Goal: Task Accomplishment & Management: Use online tool/utility

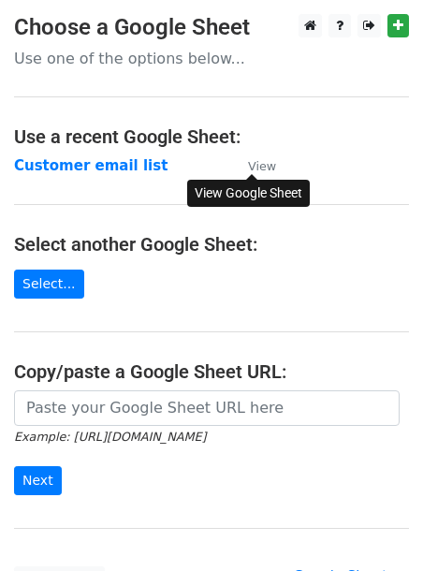
click at [256, 168] on small "View" at bounding box center [262, 166] width 28 height 14
click at [47, 165] on strong "Customer email list" at bounding box center [91, 165] width 154 height 17
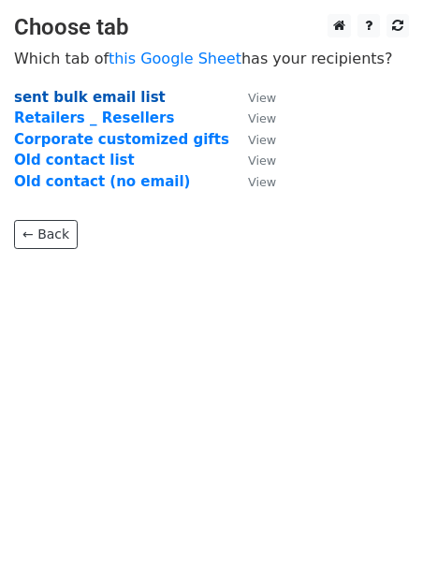
click at [73, 101] on strong "sent bulk email list" at bounding box center [90, 97] width 152 height 17
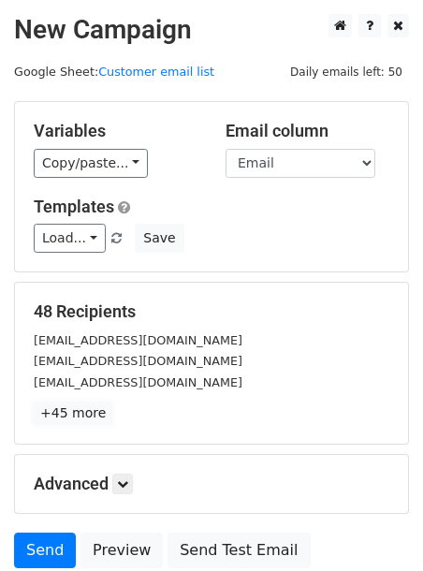
click at [87, 424] on link "+45 more" at bounding box center [73, 413] width 79 height 23
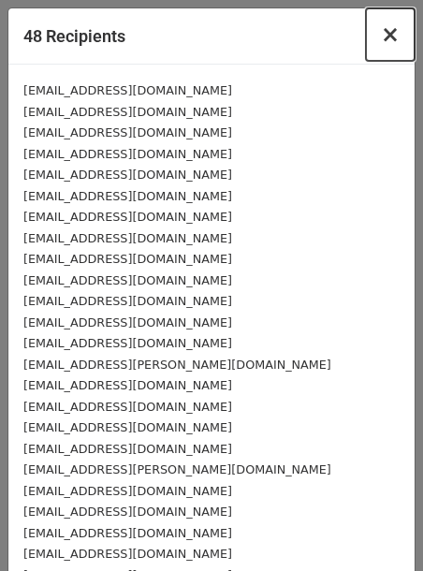
click at [393, 27] on span "×" at bounding box center [390, 35] width 19 height 26
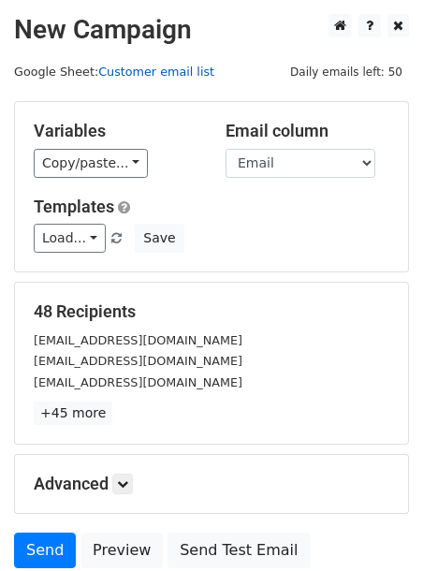
click at [176, 70] on link "Customer email list" at bounding box center [156, 72] width 116 height 14
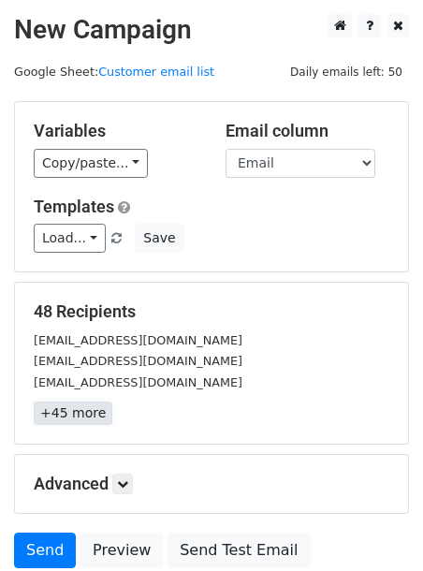
click at [102, 412] on link "+45 more" at bounding box center [73, 413] width 79 height 23
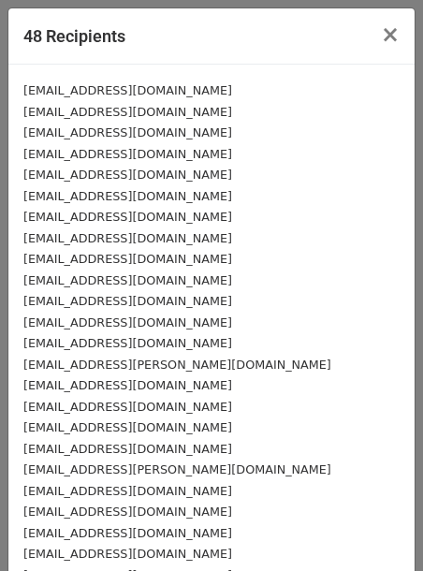
click at [250, 31] on div "48 Recipients ×" at bounding box center [211, 36] width 406 height 56
click at [387, 38] on span "×" at bounding box center [390, 35] width 19 height 26
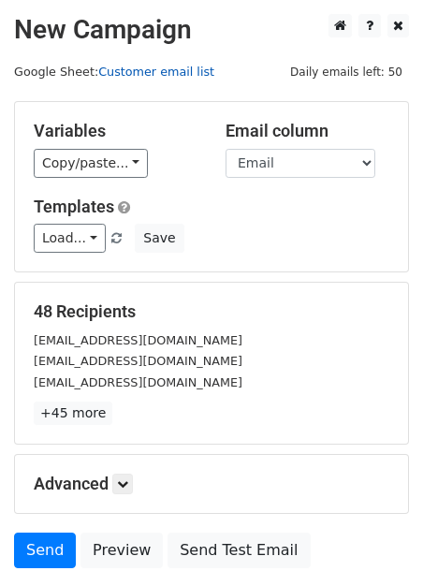
click at [168, 67] on link "Customer email list" at bounding box center [156, 72] width 116 height 14
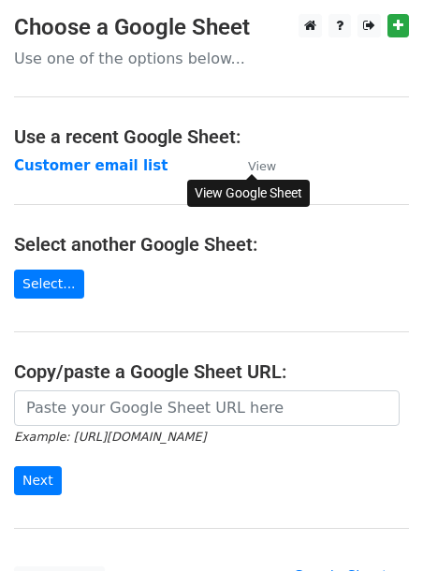
click at [257, 161] on small "View" at bounding box center [262, 166] width 28 height 14
click at [130, 172] on strong "Customer email list" at bounding box center [91, 165] width 154 height 17
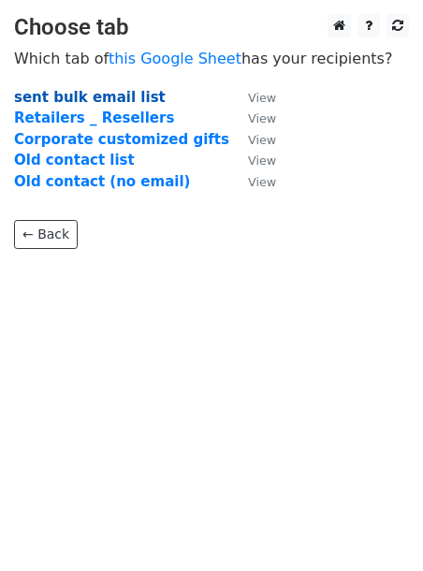
click at [109, 95] on strong "sent bulk email list" at bounding box center [90, 97] width 152 height 17
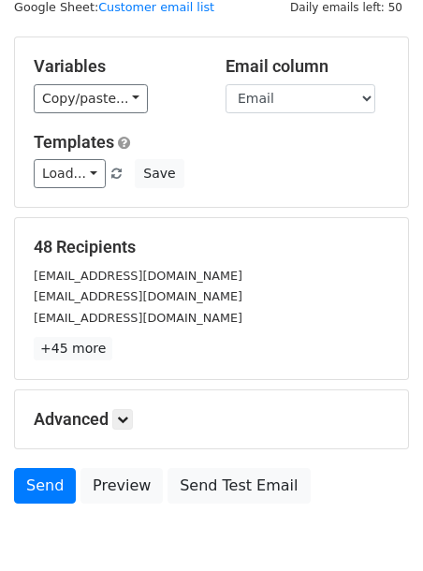
scroll to position [68, 0]
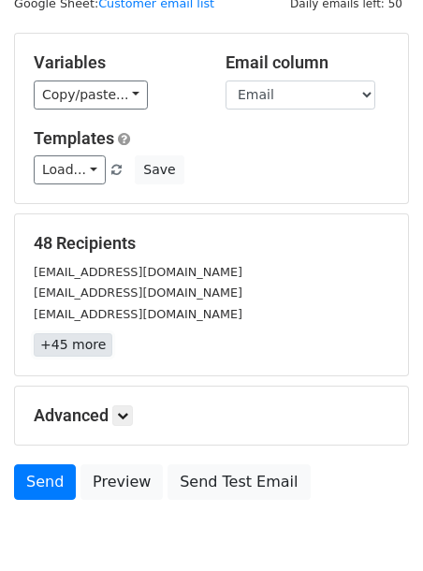
click at [79, 344] on link "+45 more" at bounding box center [73, 344] width 79 height 23
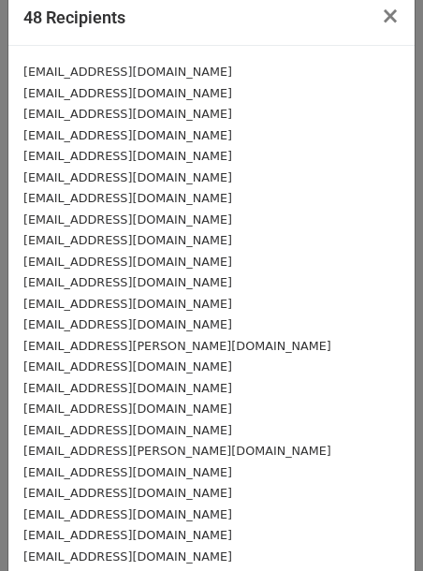
scroll to position [0, 0]
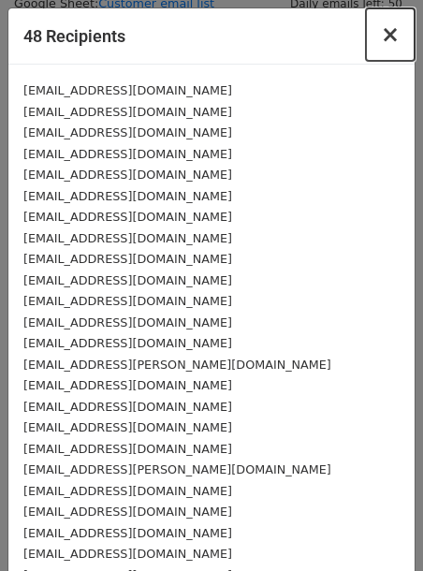
click at [388, 28] on span "×" at bounding box center [390, 35] width 19 height 26
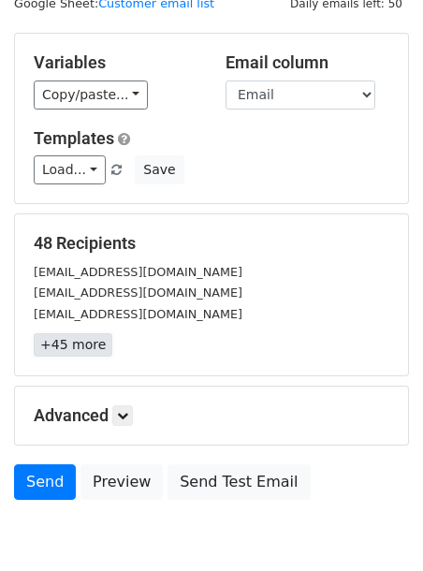
click at [81, 354] on link "+45 more" at bounding box center [73, 344] width 79 height 23
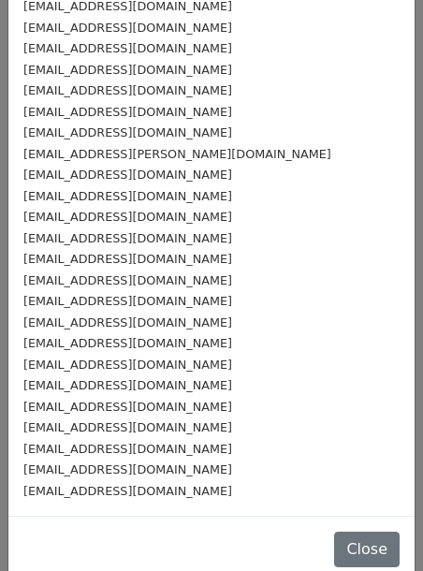
scroll to position [609, 0]
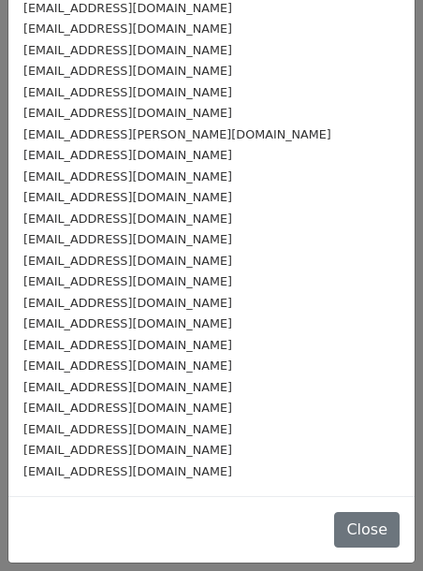
click at [289, 302] on div "[EMAIL_ADDRESS][DOMAIN_NAME]" at bounding box center [211, 303] width 376 height 22
click at [149, 437] on div "[EMAIL_ADDRESS][DOMAIN_NAME]" at bounding box center [211, 429] width 376 height 22
click at [139, 406] on small "[EMAIL_ADDRESS][DOMAIN_NAME]" at bounding box center [127, 408] width 209 height 14
click at [128, 397] on div "[EMAIL_ADDRESS][DOMAIN_NAME]" at bounding box center [211, 408] width 376 height 22
click at [128, 376] on div "[EMAIL_ADDRESS][DOMAIN_NAME]" at bounding box center [211, 387] width 376 height 22
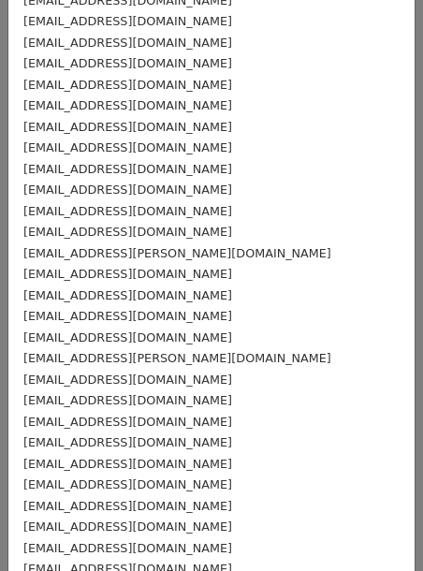
scroll to position [0, 0]
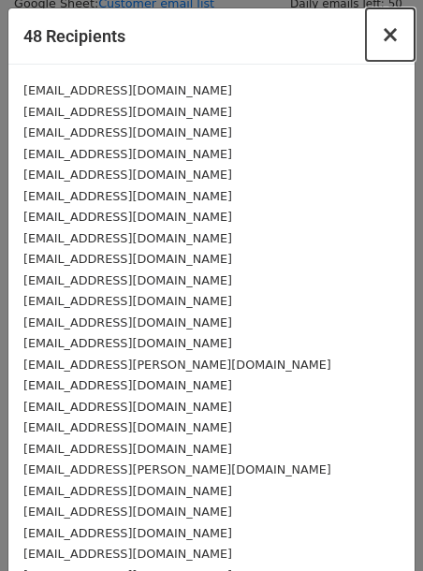
click at [397, 37] on span "×" at bounding box center [390, 35] width 19 height 26
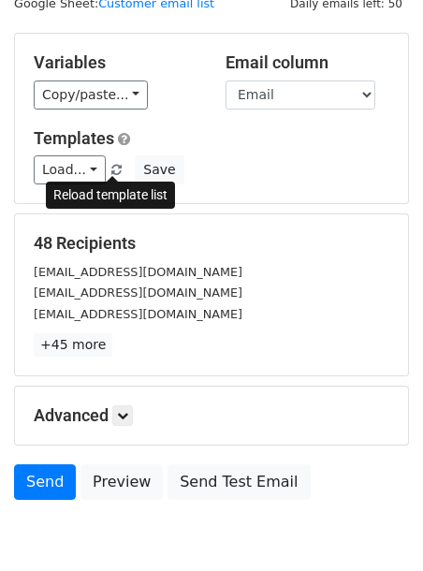
click at [111, 169] on span at bounding box center [116, 171] width 10 height 12
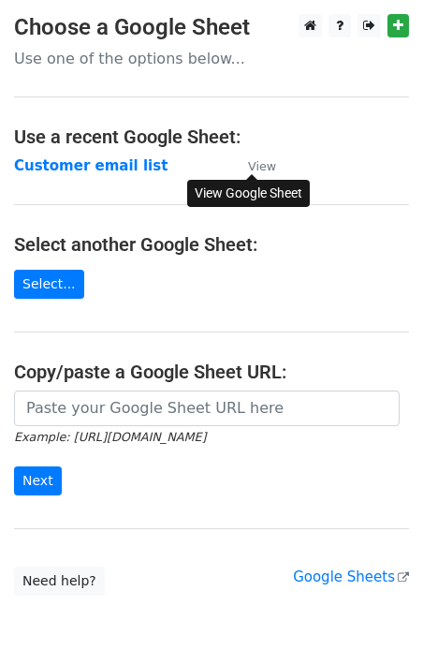
click at [253, 165] on small "View" at bounding box center [262, 166] width 28 height 14
click at [123, 167] on strong "Customer email list" at bounding box center [91, 165] width 154 height 17
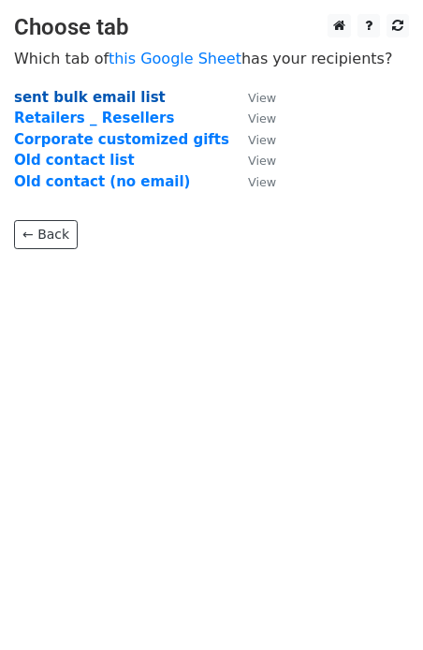
click at [110, 92] on strong "sent bulk email list" at bounding box center [90, 97] width 152 height 17
click at [110, 93] on strong "sent bulk email list" at bounding box center [90, 97] width 152 height 17
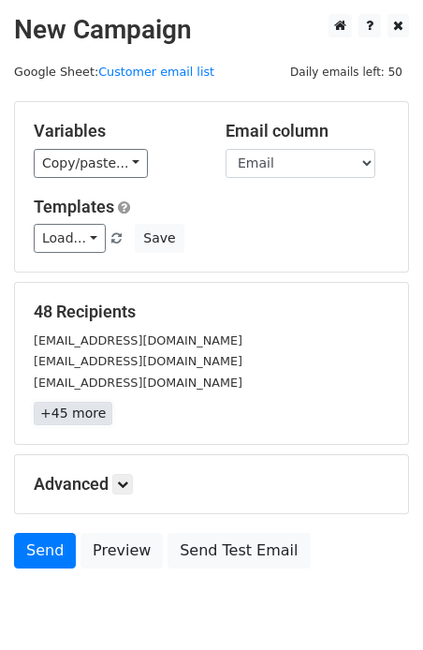
click at [68, 423] on link "+45 more" at bounding box center [73, 413] width 79 height 23
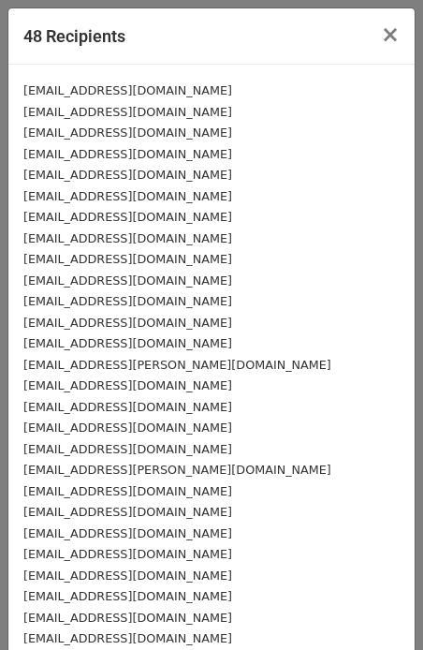
click at [80, 113] on small "[EMAIL_ADDRESS][DOMAIN_NAME]" at bounding box center [127, 112] width 209 height 14
click at [83, 236] on small "[EMAIL_ADDRESS][DOMAIN_NAME]" at bounding box center [127, 238] width 209 height 14
click at [87, 264] on small "[EMAIL_ADDRESS][DOMAIN_NAME]" at bounding box center [127, 259] width 209 height 14
click at [96, 276] on small "[EMAIL_ADDRESS][DOMAIN_NAME]" at bounding box center [127, 280] width 209 height 14
click at [102, 307] on small "[EMAIL_ADDRESS][DOMAIN_NAME]" at bounding box center [127, 301] width 209 height 14
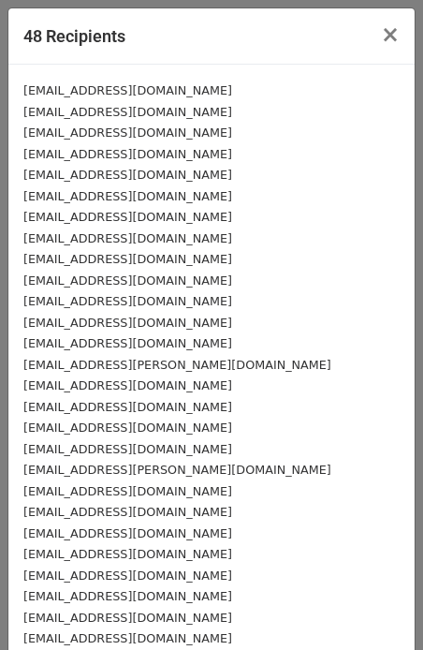
click at [106, 317] on small "[EMAIL_ADDRESS][DOMAIN_NAME]" at bounding box center [127, 322] width 209 height 14
click at [112, 347] on small "[EMAIL_ADDRESS][DOMAIN_NAME]" at bounding box center [127, 343] width 209 height 14
click at [114, 359] on small "[EMAIL_ADDRESS][PERSON_NAME][DOMAIN_NAME]" at bounding box center [177, 365] width 308 height 14
click at [110, 383] on small "[EMAIL_ADDRESS][DOMAIN_NAME]" at bounding box center [127, 385] width 209 height 14
click at [115, 403] on small "[EMAIL_ADDRESS][DOMAIN_NAME]" at bounding box center [127, 407] width 209 height 14
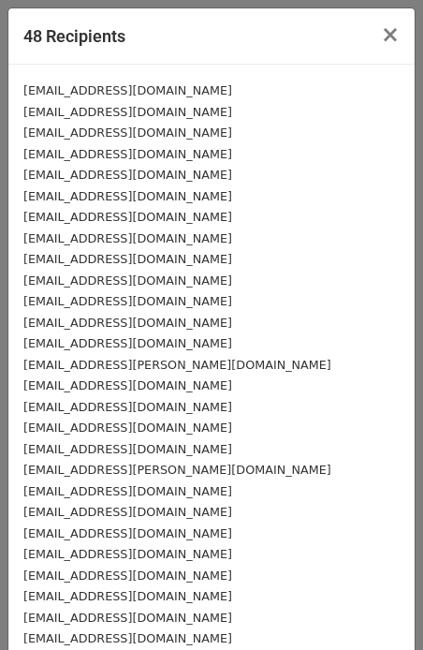
click at [115, 413] on small "[EMAIL_ADDRESS][DOMAIN_NAME]" at bounding box center [127, 407] width 209 height 14
click at [114, 442] on small "[EMAIL_ADDRESS][DOMAIN_NAME]" at bounding box center [127, 449] width 209 height 14
click at [103, 481] on div "[EMAIL_ADDRESS][DOMAIN_NAME]" at bounding box center [211, 491] width 376 height 22
click at [103, 498] on div "[EMAIL_ADDRESS][DOMAIN_NAME]" at bounding box center [211, 491] width 376 height 22
click at [108, 505] on small "[EMAIL_ADDRESS][DOMAIN_NAME]" at bounding box center [127, 512] width 209 height 14
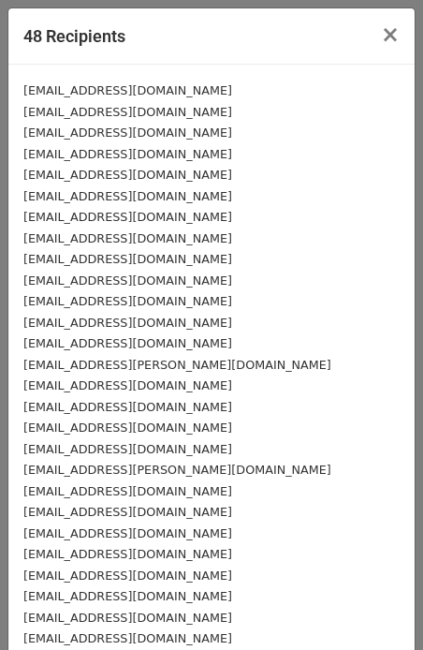
click at [120, 516] on small "[EMAIL_ADDRESS][DOMAIN_NAME]" at bounding box center [127, 512] width 209 height 14
click at [112, 565] on div "[EMAIL_ADDRESS][DOMAIN_NAME]" at bounding box center [211, 576] width 376 height 22
click at [112, 576] on small "[EMAIL_ADDRESS][DOMAIN_NAME]" at bounding box center [127, 575] width 209 height 14
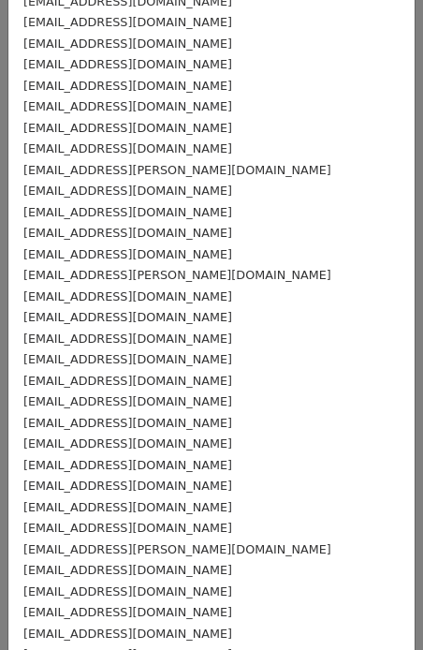
scroll to position [208, 0]
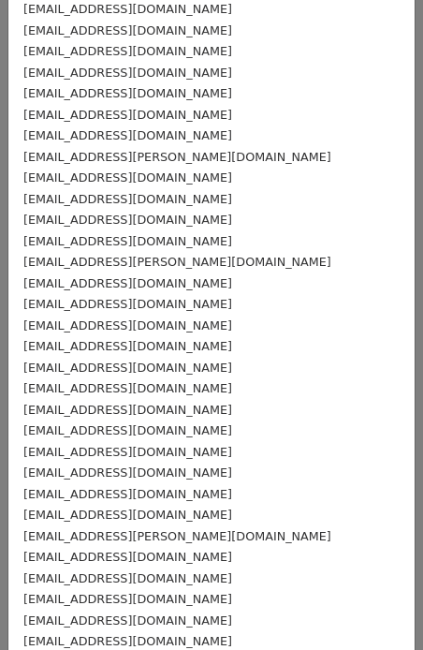
click at [117, 386] on small "[EMAIL_ADDRESS][DOMAIN_NAME]" at bounding box center [127, 388] width 209 height 14
click at [116, 401] on div "[EMAIL_ADDRESS][DOMAIN_NAME]" at bounding box center [211, 410] width 376 height 22
click at [103, 435] on small "[EMAIL_ADDRESS][DOMAIN_NAME]" at bounding box center [127, 430] width 209 height 14
click at [103, 455] on small "[EMAIL_ADDRESS][DOMAIN_NAME]" at bounding box center [127, 452] width 209 height 14
click at [108, 463] on div "[EMAIL_ADDRESS][DOMAIN_NAME]" at bounding box center [211, 473] width 376 height 22
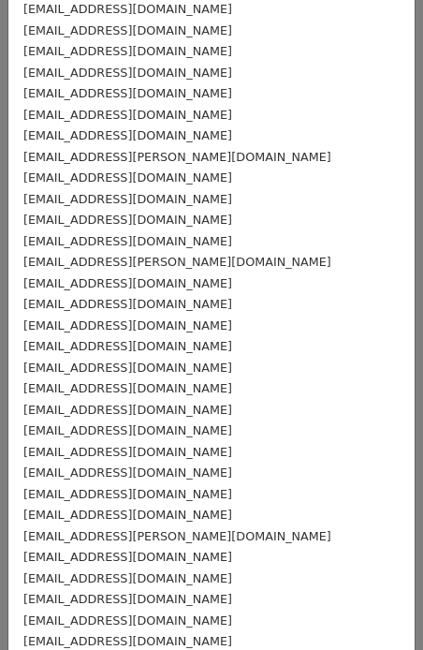
click at [125, 502] on div "[EMAIL_ADDRESS][DOMAIN_NAME]" at bounding box center [211, 494] width 376 height 22
click at [125, 525] on div "[EMAIL_ADDRESS][PERSON_NAME][DOMAIN_NAME]" at bounding box center [211, 536] width 376 height 22
click at [117, 542] on small "[EMAIL_ADDRESS][PERSON_NAME][DOMAIN_NAME]" at bounding box center [177, 536] width 308 height 14
click at [118, 558] on small "[EMAIL_ADDRESS][DOMAIN_NAME]" at bounding box center [127, 557] width 209 height 14
click at [116, 575] on small "[EMAIL_ADDRESS][DOMAIN_NAME]" at bounding box center [127, 578] width 209 height 14
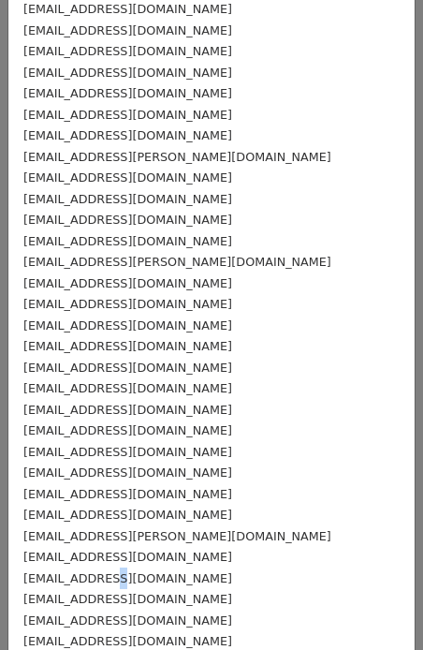
click at [121, 575] on small "[EMAIL_ADDRESS][DOMAIN_NAME]" at bounding box center [127, 578] width 209 height 14
click at [131, 594] on small "[EMAIL_ADDRESS][DOMAIN_NAME]" at bounding box center [127, 599] width 209 height 14
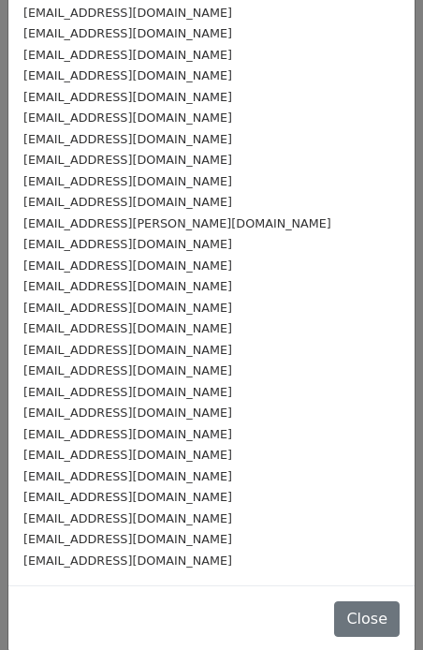
scroll to position [531, 0]
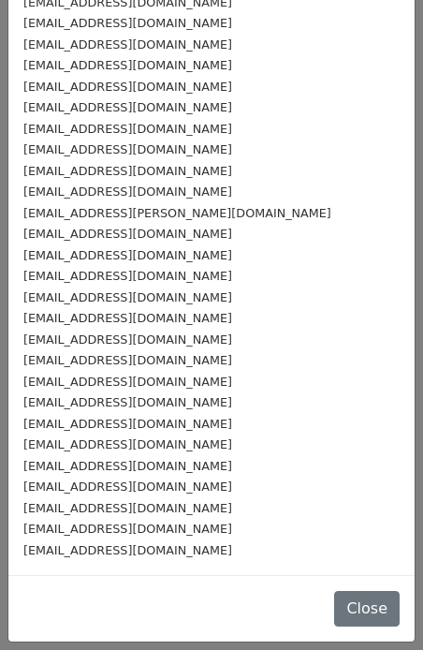
drag, startPoint x: 115, startPoint y: 293, endPoint x: 127, endPoint y: 292, distance: 12.2
click at [127, 292] on small "[EMAIL_ADDRESS][DOMAIN_NAME]" at bounding box center [127, 297] width 209 height 14
click at [83, 283] on div "[EMAIL_ADDRESS][DOMAIN_NAME]" at bounding box center [211, 276] width 376 height 22
click at [90, 307] on div "[EMAIL_ADDRESS][DOMAIN_NAME]" at bounding box center [211, 318] width 376 height 22
click at [93, 317] on small "[EMAIL_ADDRESS][DOMAIN_NAME]" at bounding box center [127, 318] width 209 height 14
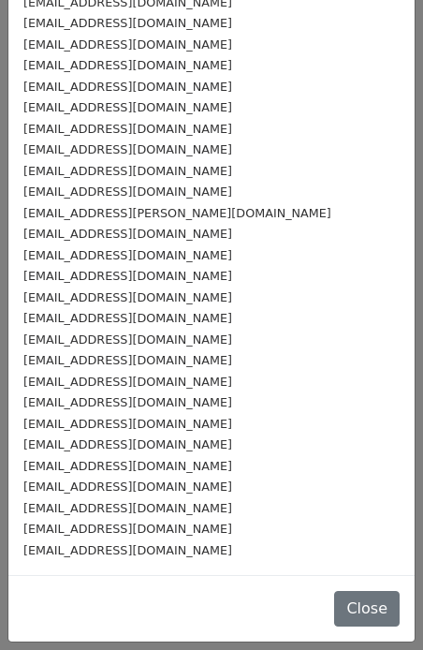
click at [98, 325] on small "[EMAIL_ADDRESS][DOMAIN_NAME]" at bounding box center [127, 318] width 209 height 14
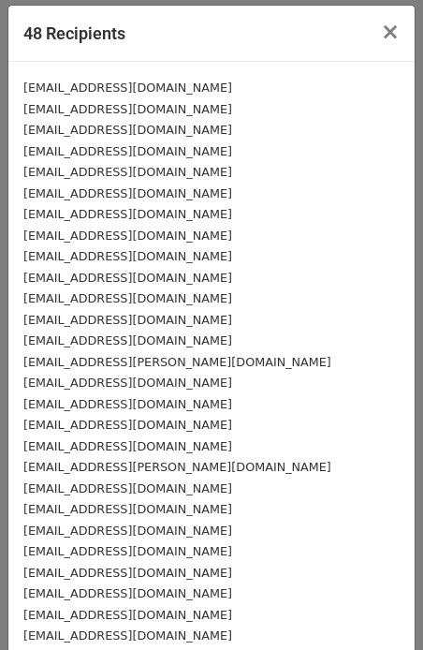
scroll to position [0, 0]
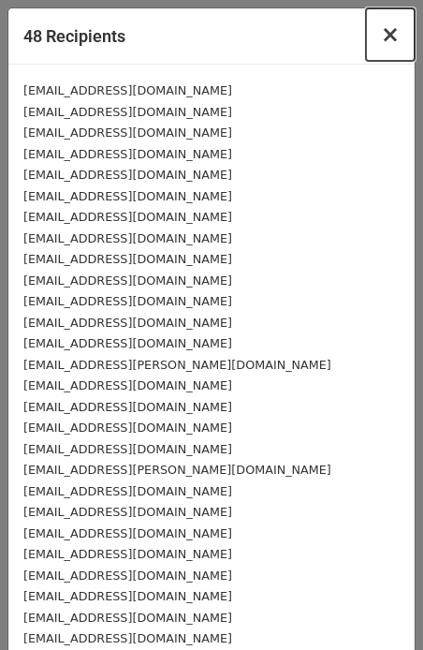
click at [392, 37] on span "×" at bounding box center [390, 35] width 19 height 26
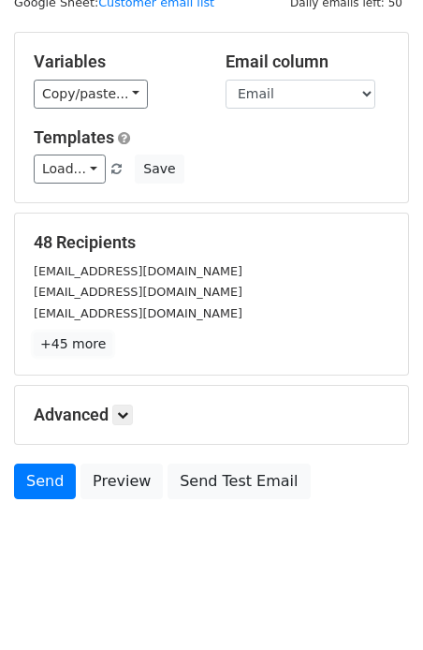
scroll to position [78, 0]
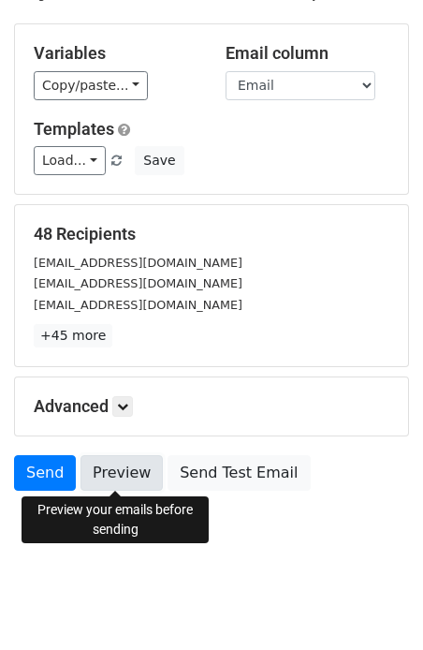
click at [118, 460] on link "Preview" at bounding box center [122, 473] width 82 height 36
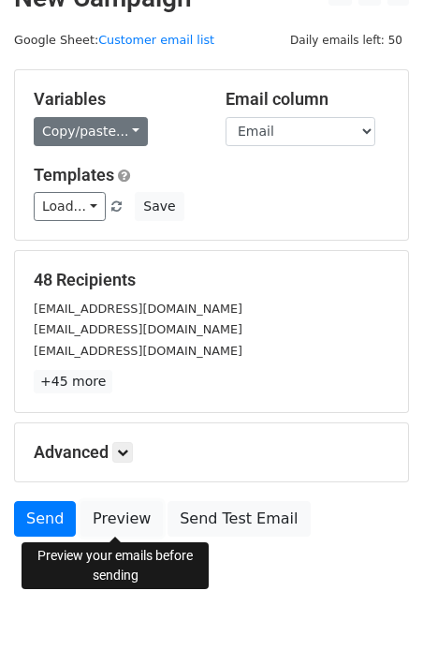
scroll to position [0, 0]
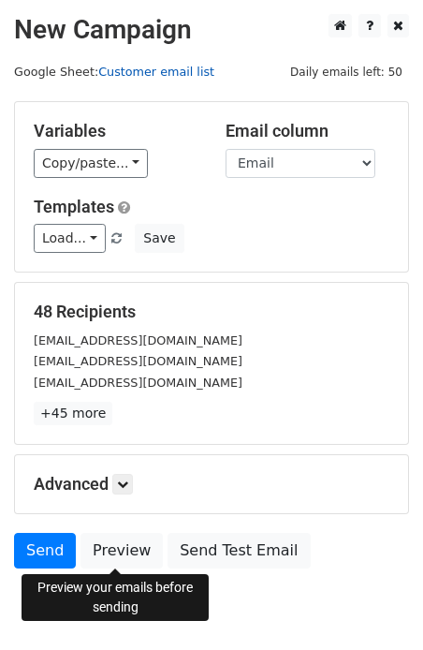
click at [150, 77] on link "Customer email list" at bounding box center [156, 72] width 116 height 14
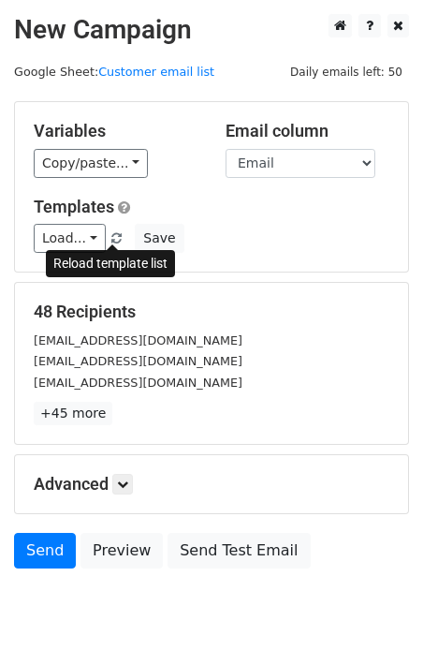
click at [112, 235] on span at bounding box center [116, 239] width 10 height 12
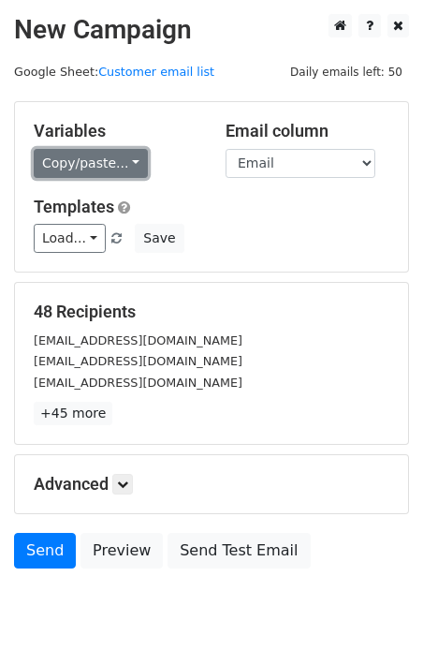
click at [117, 163] on link "Copy/paste..." at bounding box center [91, 163] width 114 height 29
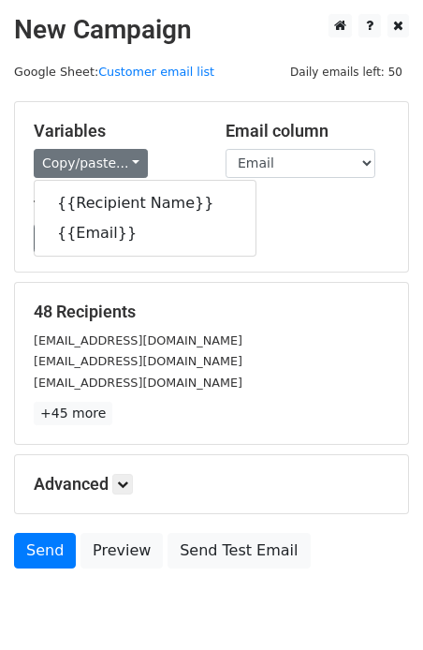
click at [153, 125] on h5 "Variables" at bounding box center [116, 131] width 164 height 21
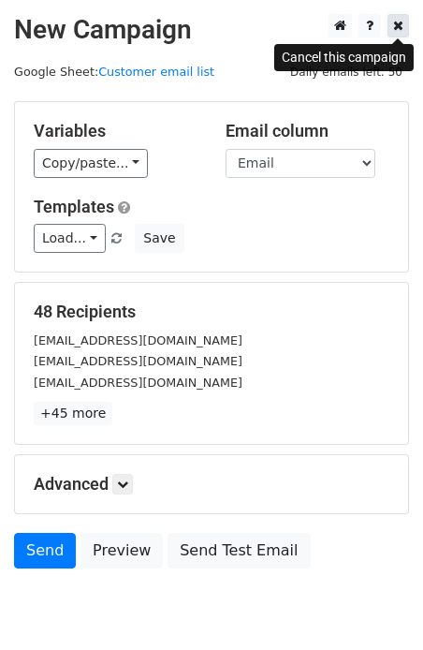
click at [398, 22] on icon at bounding box center [398, 25] width 10 height 13
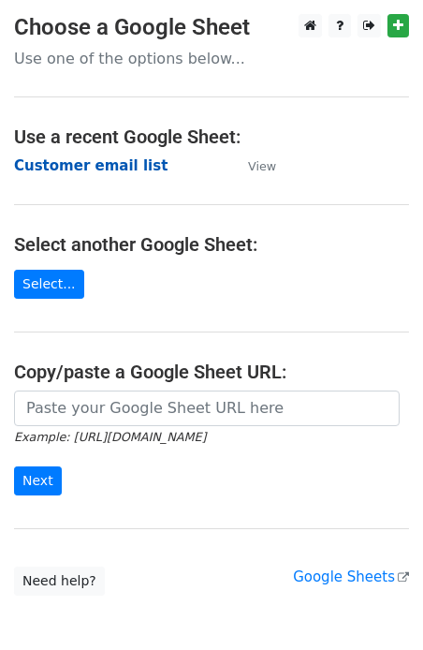
click at [114, 166] on strong "Customer email list" at bounding box center [91, 165] width 154 height 17
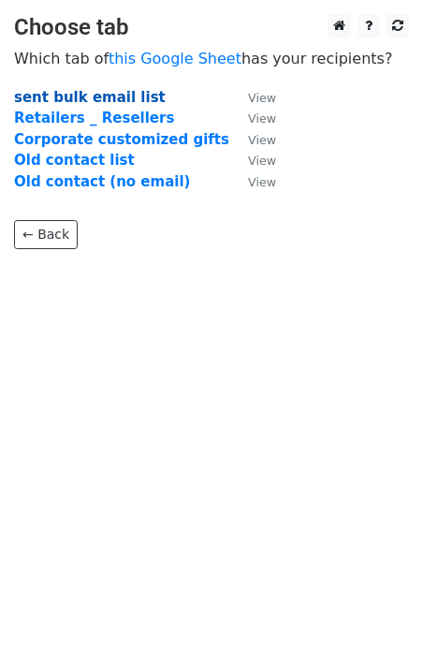
click at [81, 100] on strong "sent bulk email list" at bounding box center [90, 97] width 152 height 17
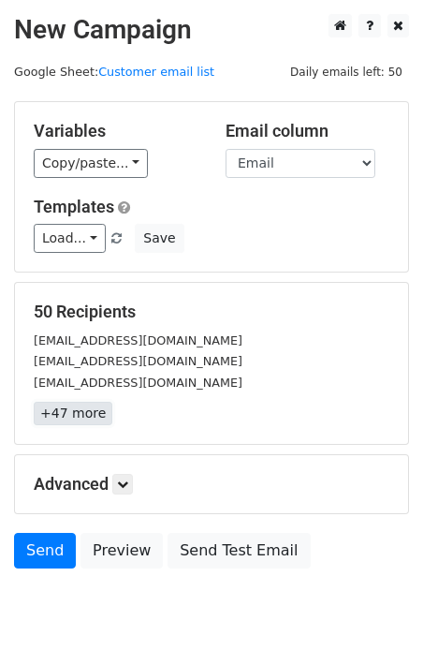
click at [88, 419] on link "+47 more" at bounding box center [73, 413] width 79 height 23
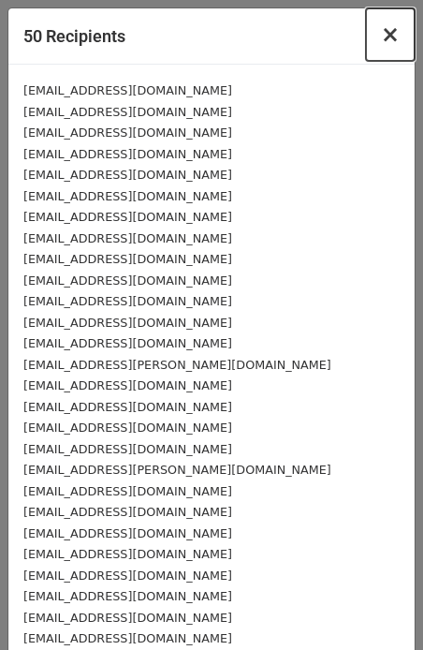
click at [386, 40] on span "×" at bounding box center [390, 35] width 19 height 26
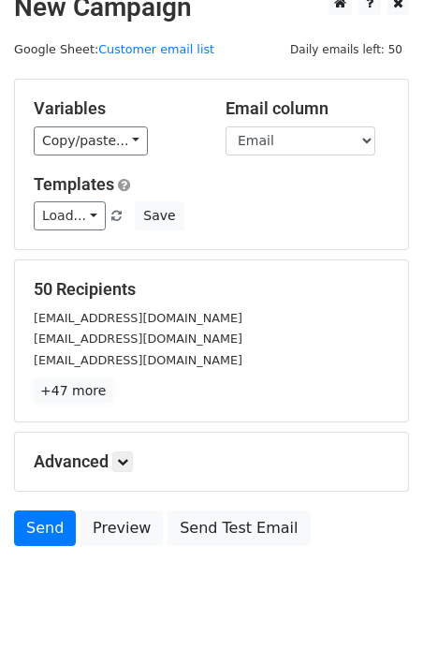
scroll to position [26, 0]
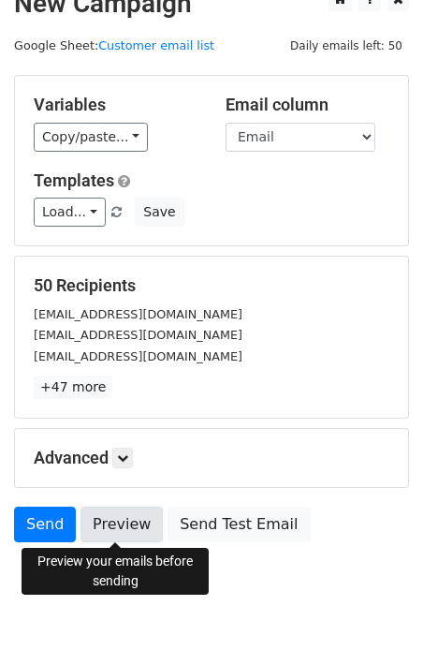
click at [92, 508] on link "Preview" at bounding box center [122, 524] width 82 height 36
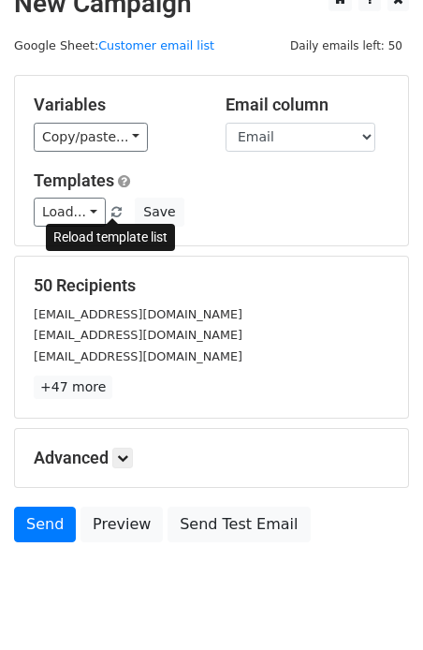
click at [112, 213] on span at bounding box center [116, 213] width 10 height 12
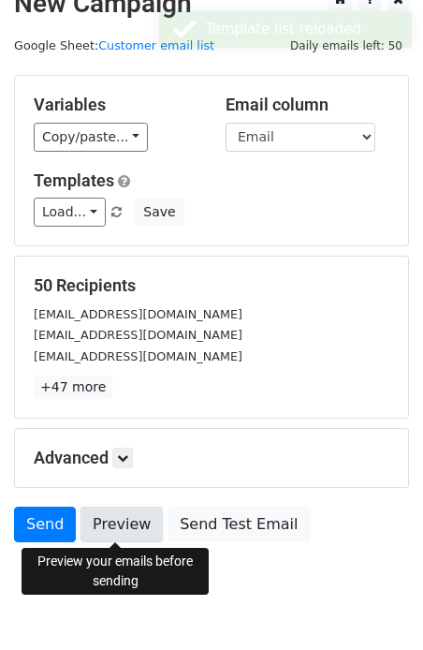
click at [107, 520] on link "Preview" at bounding box center [122, 524] width 82 height 36
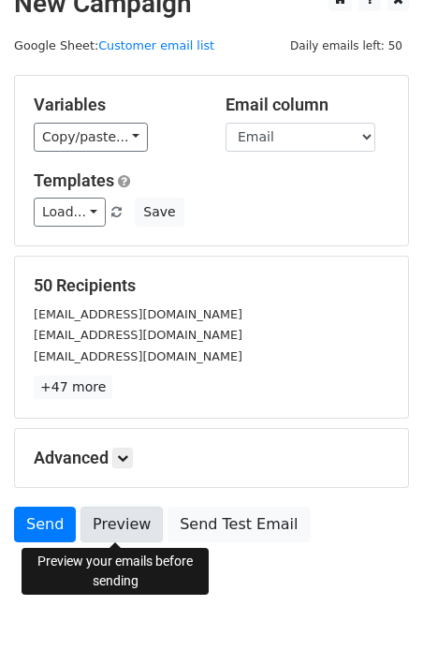
click at [121, 521] on link "Preview" at bounding box center [122, 524] width 82 height 36
click at [175, 322] on div "[EMAIL_ADDRESS][DOMAIN_NAME]" at bounding box center [212, 314] width 384 height 22
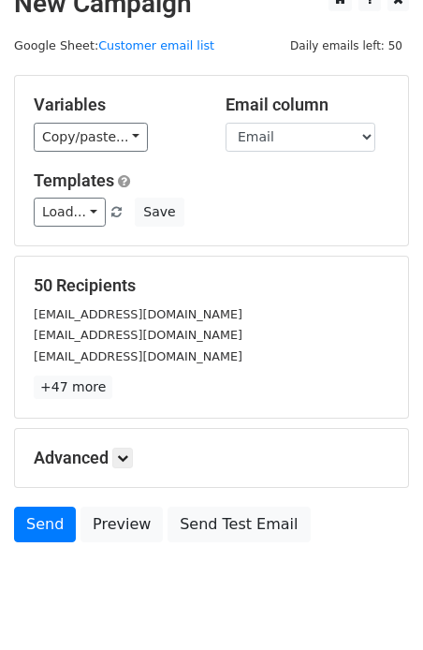
scroll to position [0, 0]
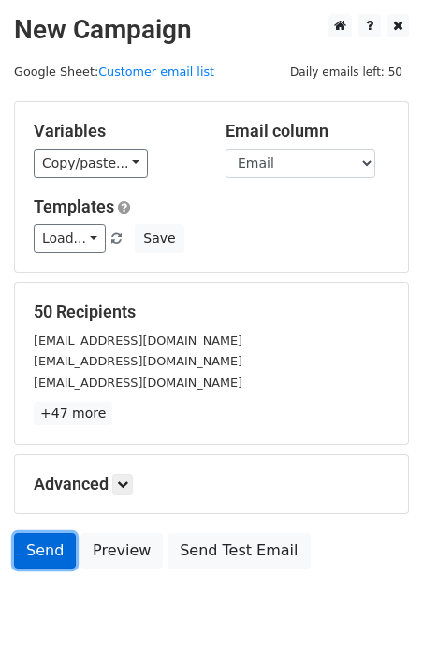
click at [22, 539] on link "Send" at bounding box center [45, 551] width 62 height 36
